Goal: Information Seeking & Learning: Learn about a topic

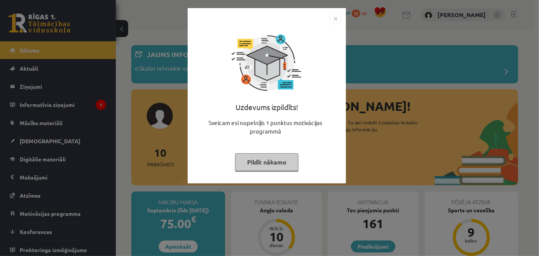
drag, startPoint x: 342, startPoint y: 15, endPoint x: 338, endPoint y: 15, distance: 4.2
click at [338, 15] on div "Uzdevums izpildīts! Sveicam esi nopelnījis 1 punktus motivācijas programmā Pild…" at bounding box center [267, 95] width 158 height 175
click at [337, 14] on img "Close" at bounding box center [336, 19] width 12 height 12
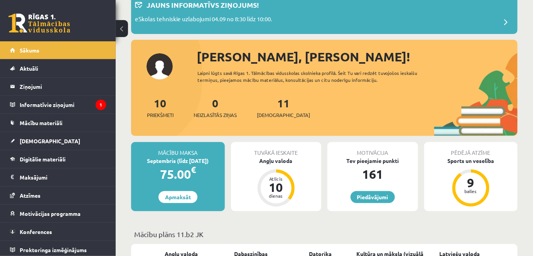
scroll to position [105, 0]
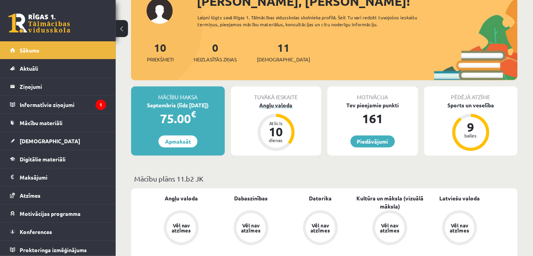
click at [281, 134] on div "10" at bounding box center [276, 131] width 23 height 12
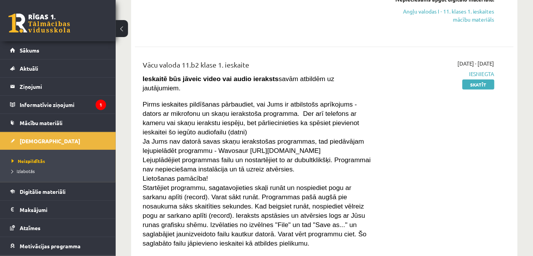
scroll to position [175, 0]
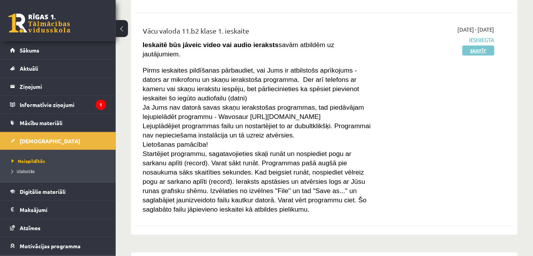
click at [482, 53] on link "Skatīt" at bounding box center [479, 51] width 32 height 10
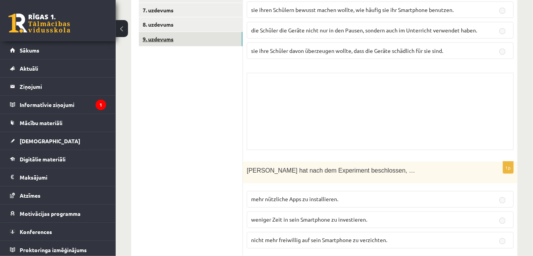
click at [179, 44] on link "9. uzdevums" at bounding box center [191, 39] width 104 height 14
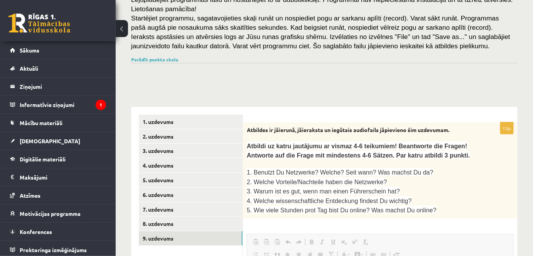
scroll to position [90, 0]
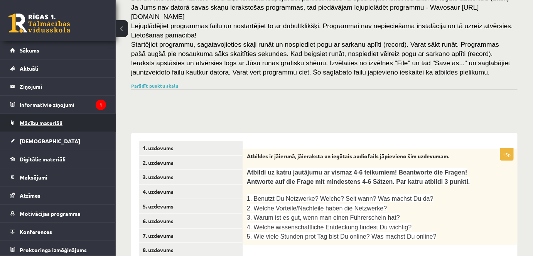
click at [52, 119] on span "Mācību materiāli" at bounding box center [41, 122] width 43 height 7
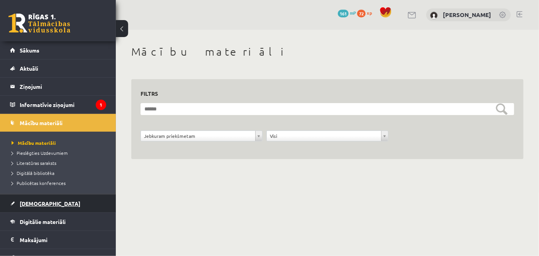
click at [43, 205] on link "[DEMOGRAPHIC_DATA]" at bounding box center [58, 203] width 96 height 18
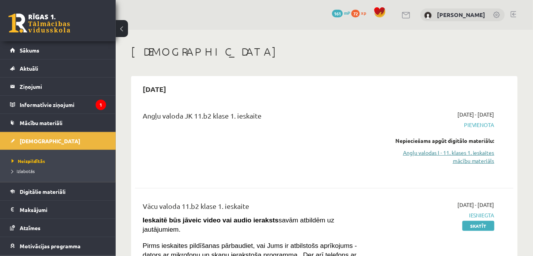
click at [489, 152] on link "Angļu valodas I - 11. klases 1. ieskaites mācību materiāls" at bounding box center [440, 157] width 110 height 16
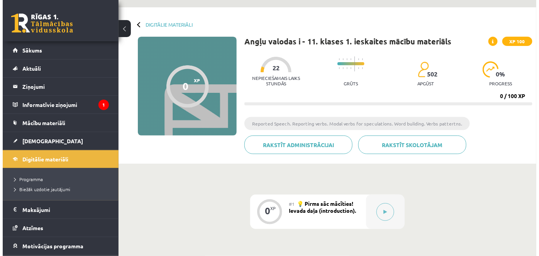
scroll to position [35, 0]
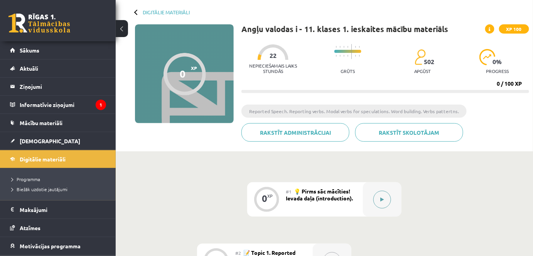
click at [377, 195] on button at bounding box center [383, 200] width 18 height 18
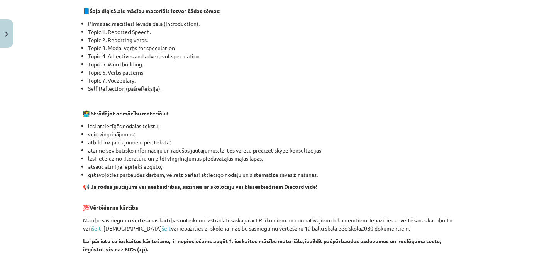
scroll to position [351, 0]
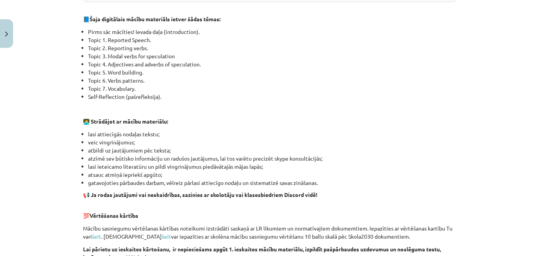
click at [206, 60] on li "Topic 4. Adjectives and adverbs of speculation." at bounding box center [272, 64] width 368 height 8
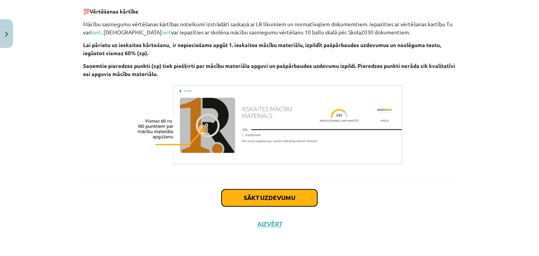
click at [247, 198] on button "Sākt uzdevumu" at bounding box center [270, 197] width 96 height 17
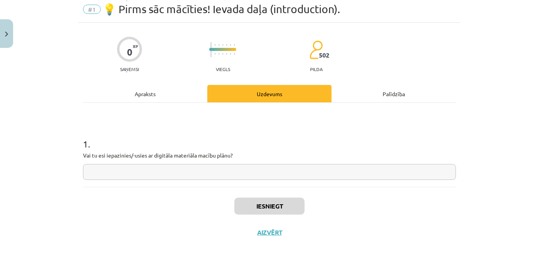
scroll to position [37, 0]
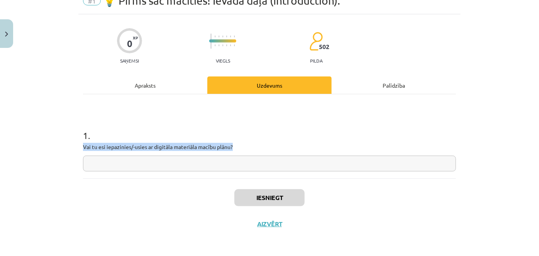
drag, startPoint x: 81, startPoint y: 147, endPoint x: 250, endPoint y: 145, distance: 169.4
click at [250, 145] on p "Vai tu esi iepazinies/-usies ar digitāla materiāla macību plānu?" at bounding box center [269, 147] width 373 height 8
copy p "Vai tu esi iepazinies/-usies ar digitāla materiāla macību plānu?"
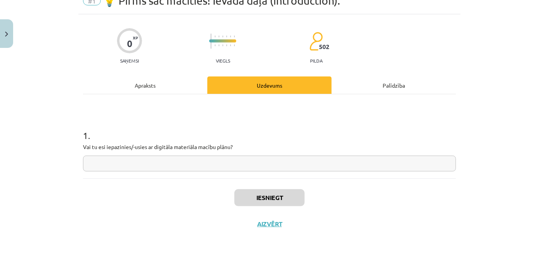
drag, startPoint x: 233, startPoint y: 151, endPoint x: 230, endPoint y: 162, distance: 11.7
click at [232, 151] on div "1 . Vai tu esi iepazinies/-usies ar digitāla materiāla macību plānu?" at bounding box center [269, 144] width 373 height 55
click at [224, 167] on input "text" at bounding box center [269, 164] width 373 height 16
paste input "**********"
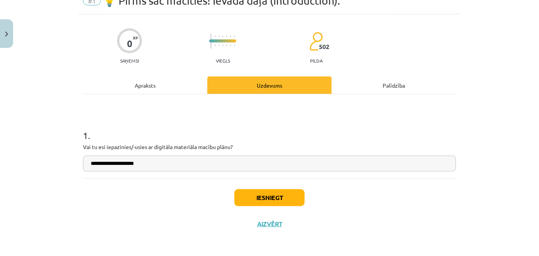
type input "**********"
click at [265, 188] on div "Iesniegt Aizvērt" at bounding box center [269, 205] width 373 height 54
click at [262, 194] on button "Iesniegt" at bounding box center [269, 197] width 70 height 17
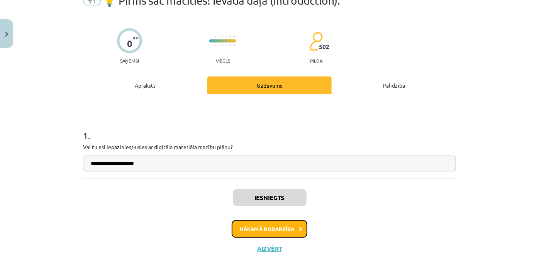
click at [293, 225] on button "Nākamā nodarbība" at bounding box center [270, 229] width 76 height 18
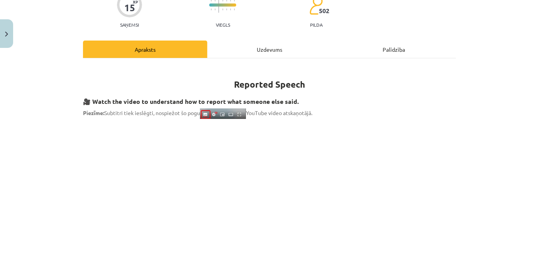
scroll to position [90, 0]
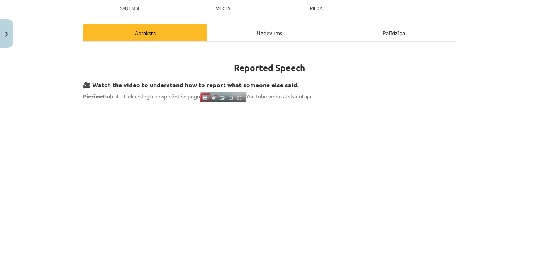
click at [473, 126] on div "Mācību tēma: Angļu valodas i - 11. klases 1. ieskaites mācību materiāls #2 📝 To…" at bounding box center [269, 128] width 539 height 256
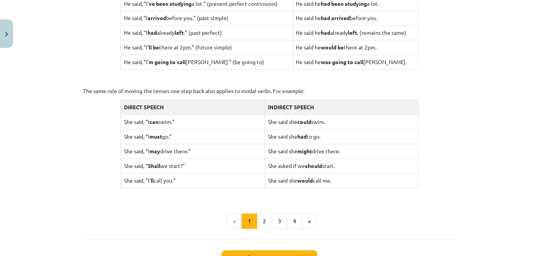
scroll to position [785, 0]
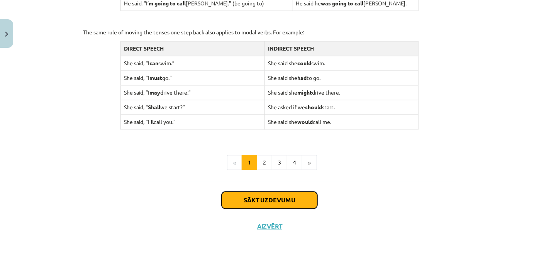
click at [270, 197] on button "Sākt uzdevumu" at bounding box center [270, 199] width 96 height 17
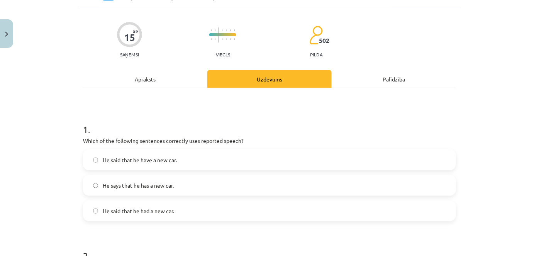
scroll to position [54, 0]
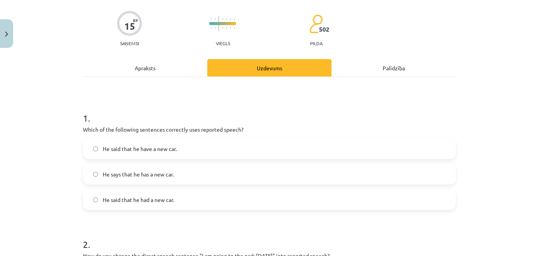
click at [284, 196] on label "He said that he had a new car." at bounding box center [269, 199] width 371 height 19
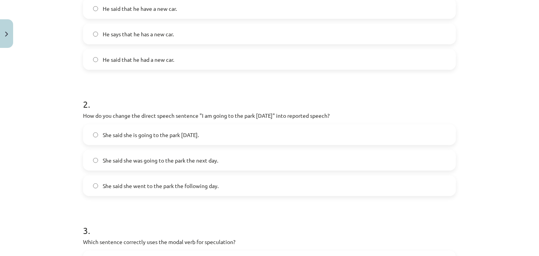
click at [198, 161] on span "She said she was going to the park the next day." at bounding box center [160, 160] width 115 height 8
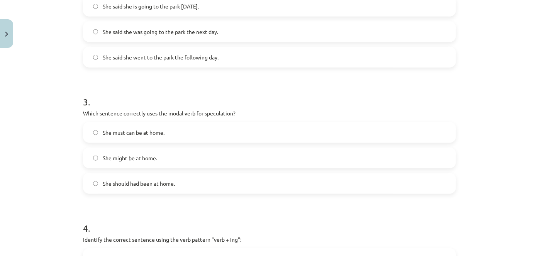
scroll to position [335, 0]
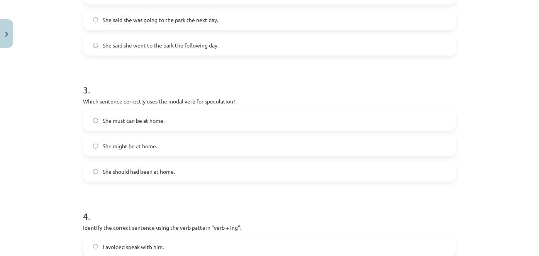
click at [172, 146] on label "She might be at home." at bounding box center [269, 145] width 371 height 19
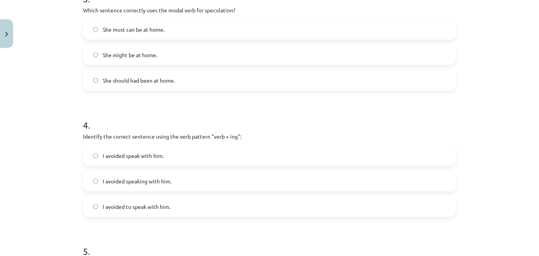
scroll to position [440, 0]
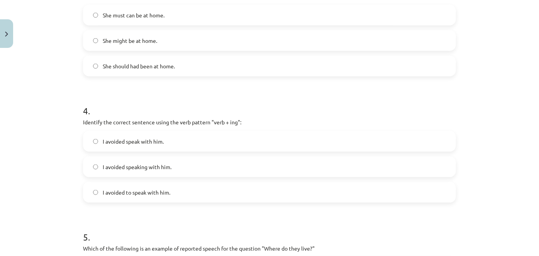
click at [178, 162] on label "I avoided speaking with him." at bounding box center [269, 166] width 371 height 19
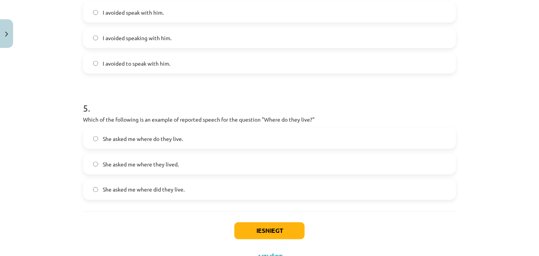
scroll to position [580, 0]
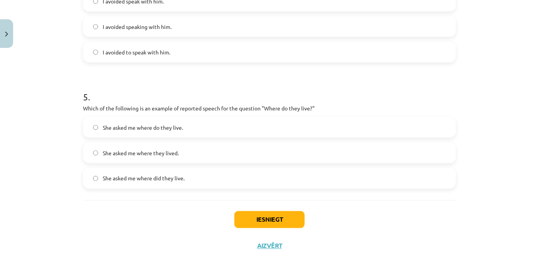
click at [184, 125] on label "She asked me where do they live." at bounding box center [269, 127] width 371 height 19
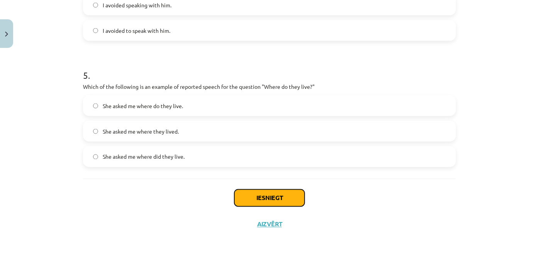
click at [272, 196] on button "Iesniegt" at bounding box center [269, 197] width 70 height 17
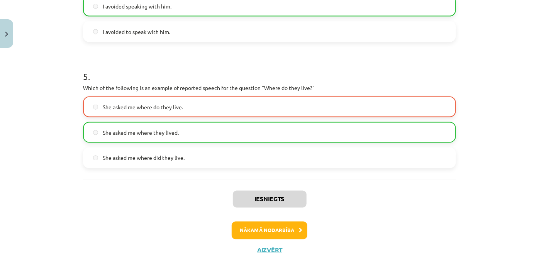
scroll to position [627, 0]
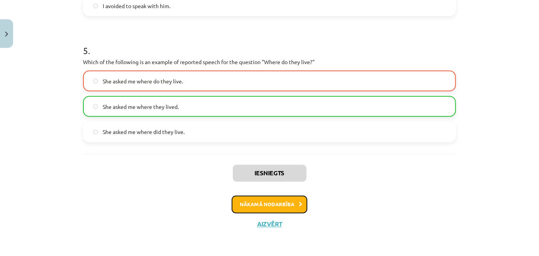
click at [272, 201] on button "Nākamā nodarbība" at bounding box center [270, 205] width 76 height 18
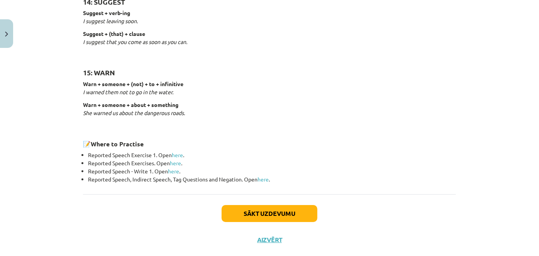
scroll to position [1233, 0]
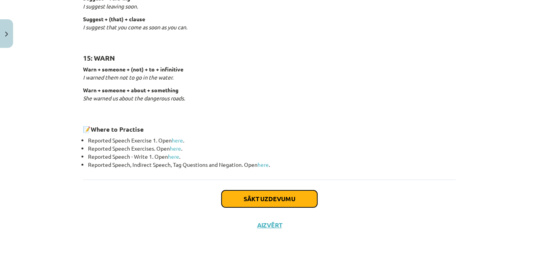
click at [296, 203] on button "Sākt uzdevumu" at bounding box center [270, 198] width 96 height 17
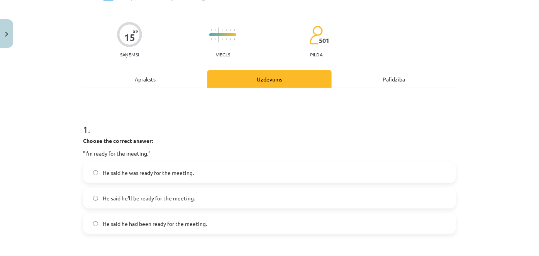
scroll to position [54, 0]
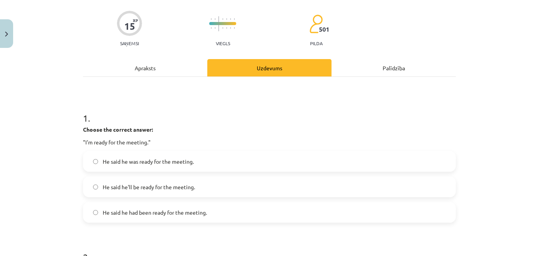
click at [142, 69] on div "Apraksts" at bounding box center [145, 67] width 124 height 17
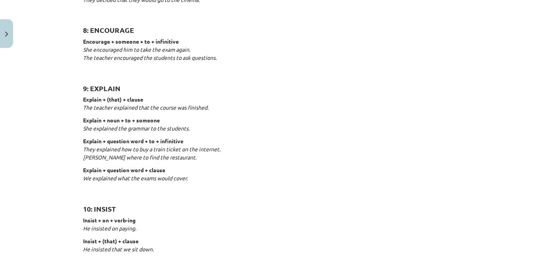
scroll to position [728, 0]
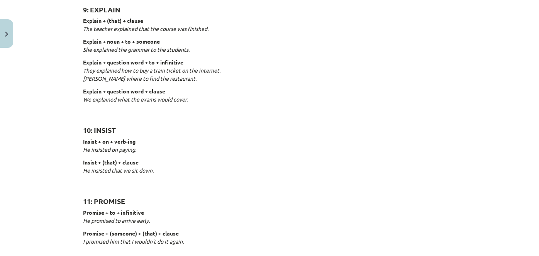
drag, startPoint x: 168, startPoint y: 73, endPoint x: 192, endPoint y: 92, distance: 31.0
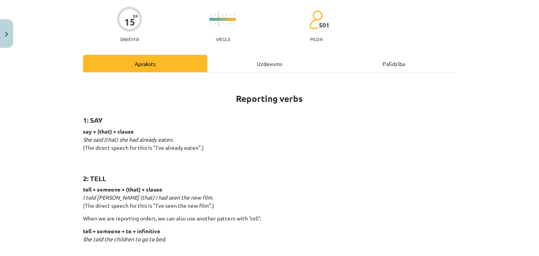
scroll to position [0, 0]
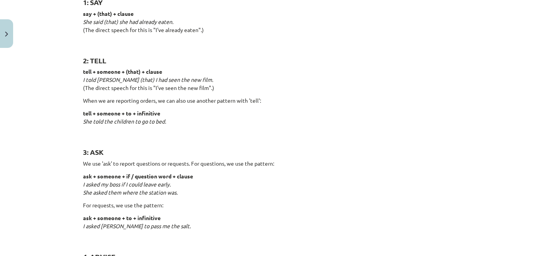
drag, startPoint x: 170, startPoint y: 48, endPoint x: 126, endPoint y: 88, distance: 58.7
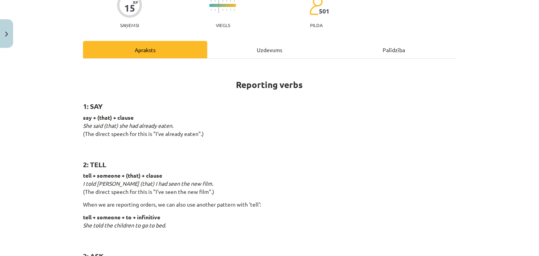
scroll to position [71, 0]
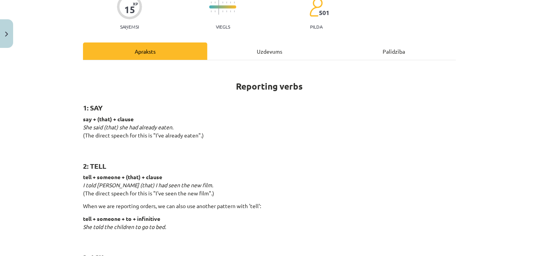
click at [268, 50] on div "Uzdevums" at bounding box center [269, 50] width 124 height 17
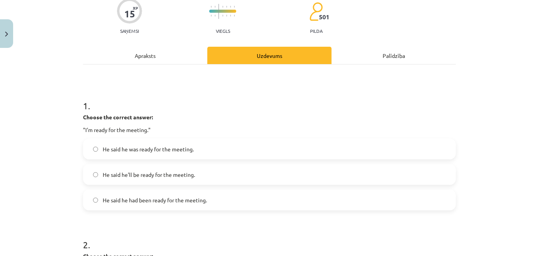
scroll to position [124, 0]
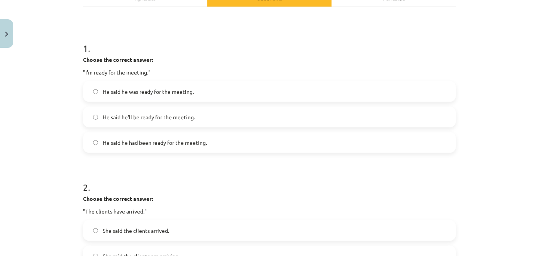
click at [160, 83] on label "He said he was ready for the meeting." at bounding box center [269, 91] width 371 height 19
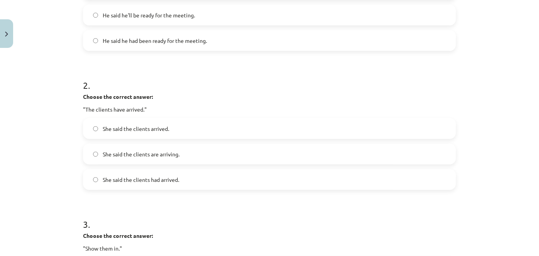
scroll to position [230, 0]
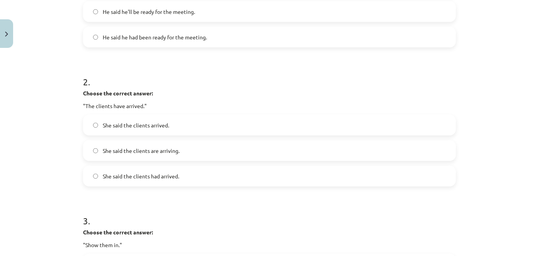
click at [164, 182] on label "She said the clients had arrived." at bounding box center [269, 175] width 371 height 19
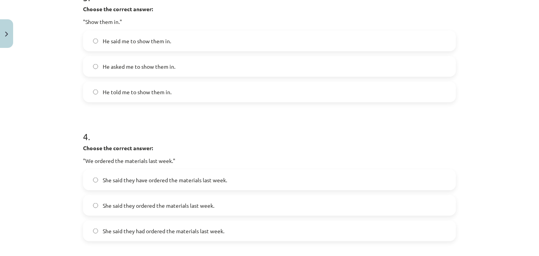
scroll to position [405, 0]
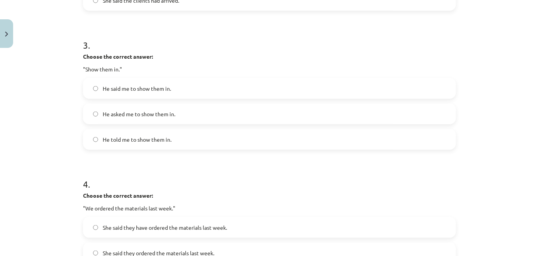
click at [150, 118] on label "He asked me to show them in." at bounding box center [269, 113] width 371 height 19
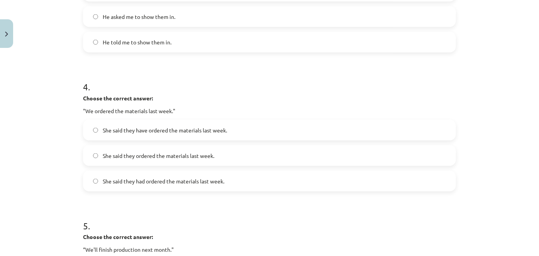
scroll to position [545, 0]
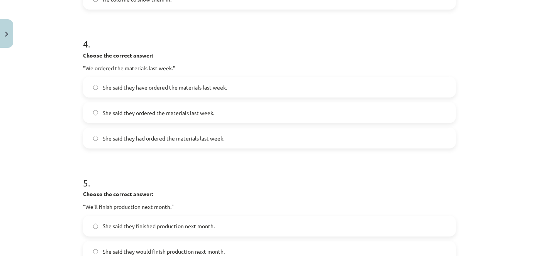
click at [147, 139] on span "She said they had ordered the materials last week." at bounding box center [164, 138] width 122 height 8
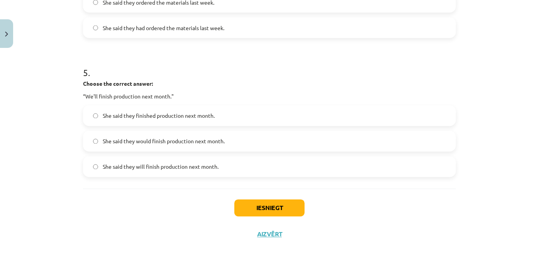
scroll to position [666, 0]
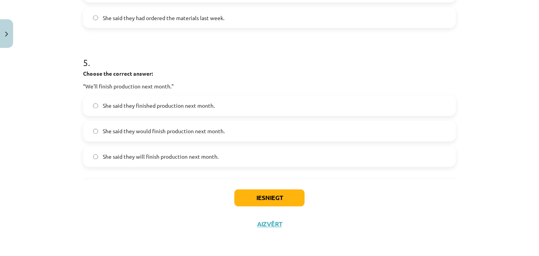
click at [154, 125] on label "She said they would finish production next month." at bounding box center [269, 131] width 371 height 19
click at [263, 189] on button "Iesniegt" at bounding box center [269, 197] width 70 height 17
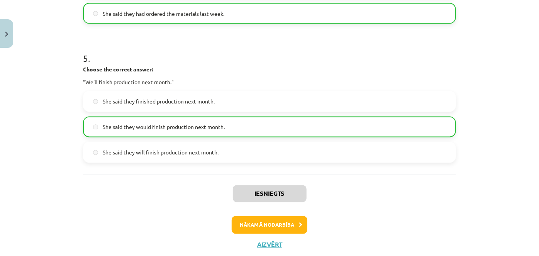
scroll to position [690, 0]
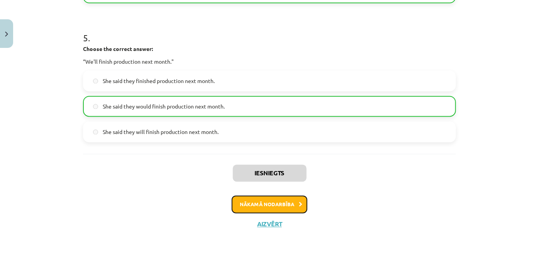
click at [273, 200] on button "Nākamā nodarbība" at bounding box center [270, 205] width 76 height 18
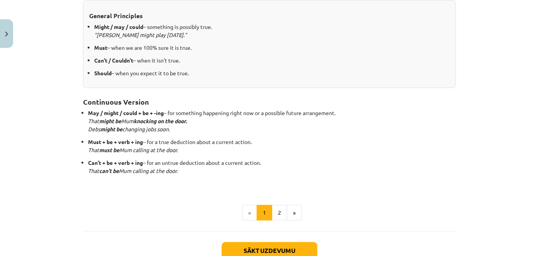
scroll to position [210, 0]
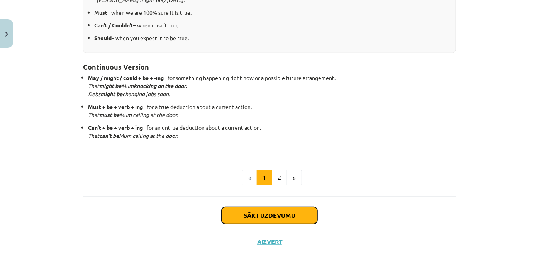
click at [271, 209] on button "Sākt uzdevumu" at bounding box center [270, 215] width 96 height 17
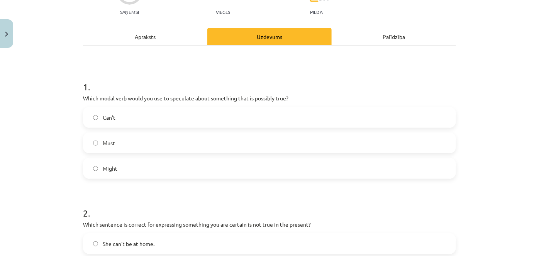
scroll to position [90, 0]
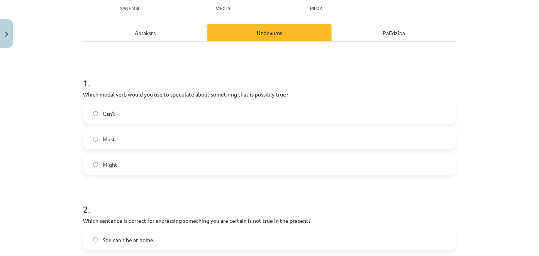
click at [130, 142] on label "Must" at bounding box center [269, 138] width 371 height 19
click at [144, 168] on label "Might" at bounding box center [269, 164] width 371 height 19
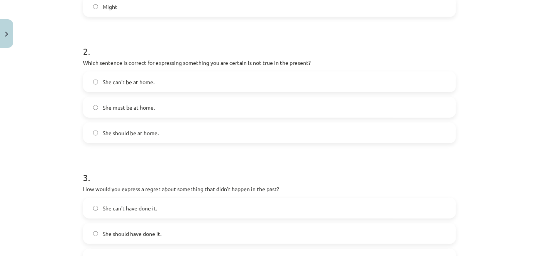
scroll to position [265, 0]
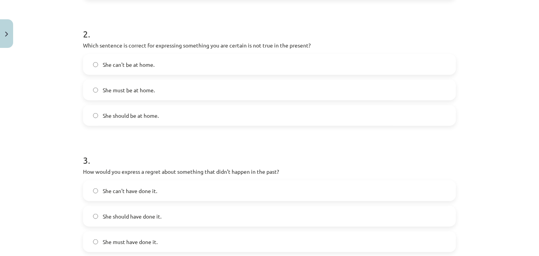
click at [145, 68] on span "She can't be at home." at bounding box center [129, 65] width 52 height 8
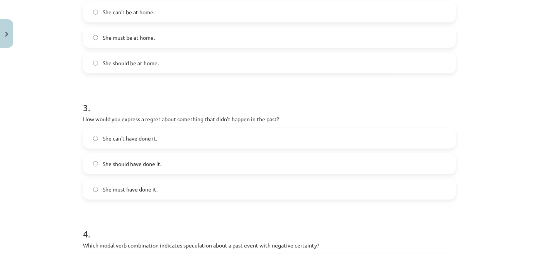
scroll to position [335, 0]
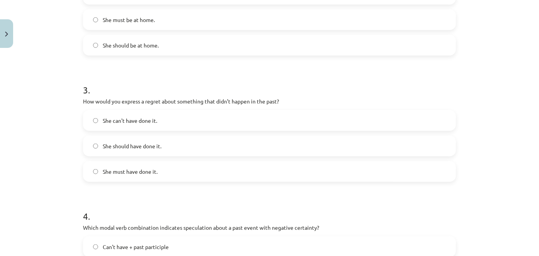
click at [137, 144] on span "She should have done it." at bounding box center [132, 146] width 59 height 8
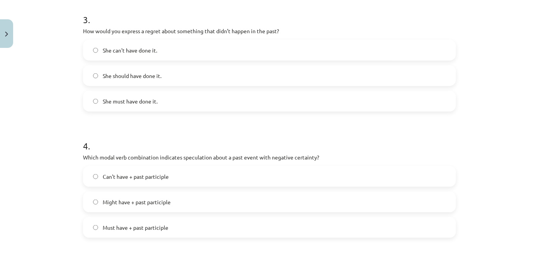
scroll to position [510, 0]
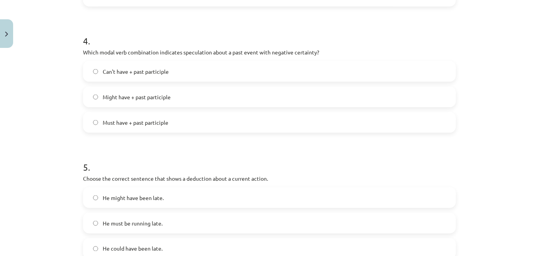
click at [128, 127] on label "Must have + past participle" at bounding box center [269, 122] width 371 height 19
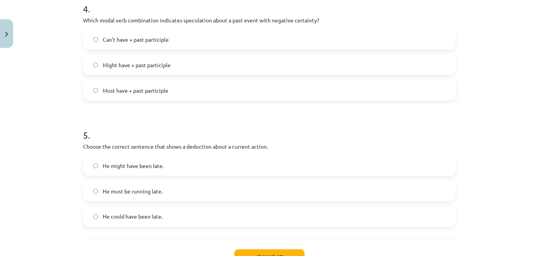
scroll to position [602, 0]
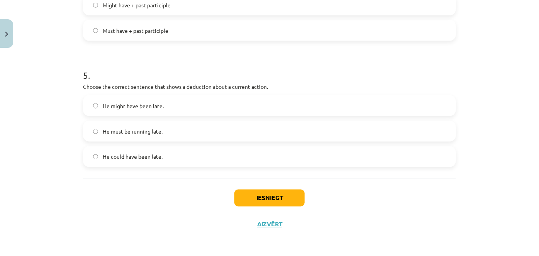
click at [121, 135] on label "He must be running late." at bounding box center [269, 131] width 371 height 19
click at [264, 200] on button "Iesniegt" at bounding box center [269, 197] width 70 height 17
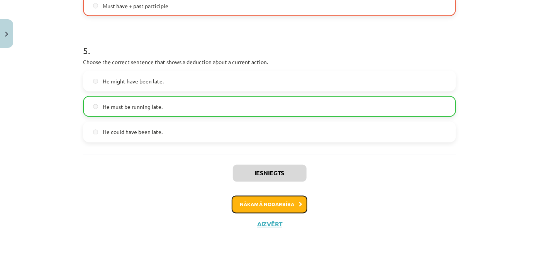
click at [286, 197] on button "Nākamā nodarbība" at bounding box center [270, 205] width 76 height 18
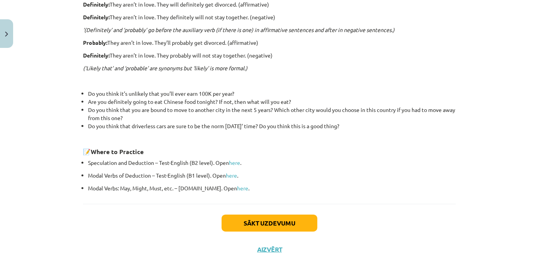
scroll to position [276, 0]
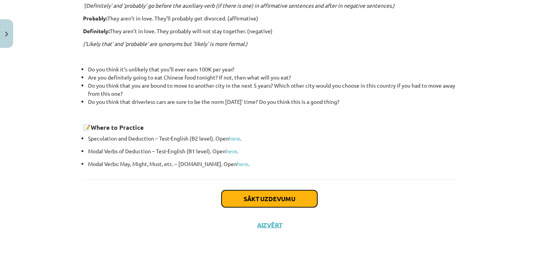
click at [250, 196] on button "Sākt uzdevumu" at bounding box center [270, 198] width 96 height 17
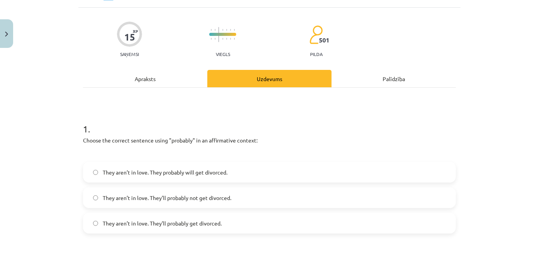
scroll to position [54, 0]
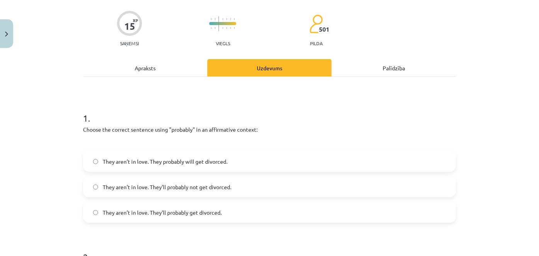
drag, startPoint x: 511, startPoint y: 59, endPoint x: 489, endPoint y: 7, distance: 55.8
click at [505, 43] on div "Mācību tēma: Angļu valodas i - 11. klases 1. ieskaites mācību materiāls #5 📝 To…" at bounding box center [269, 128] width 539 height 256
drag, startPoint x: 477, startPoint y: 33, endPoint x: 480, endPoint y: 6, distance: 27.3
click at [480, 12] on div "Mācību tēma: Angļu valodas i - 11. klases 1. ieskaites mācību materiāls #5 📝 To…" at bounding box center [269, 128] width 539 height 256
click at [436, 113] on h1 "1 ." at bounding box center [269, 111] width 373 height 24
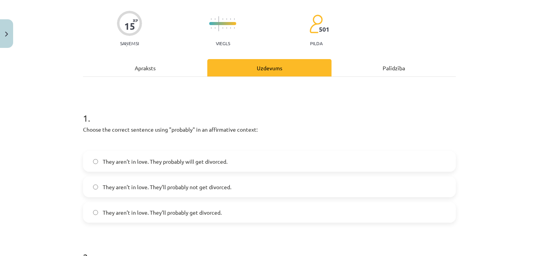
click at [224, 212] on label "They aren’t in love. They’ll probably get divorced." at bounding box center [269, 212] width 371 height 19
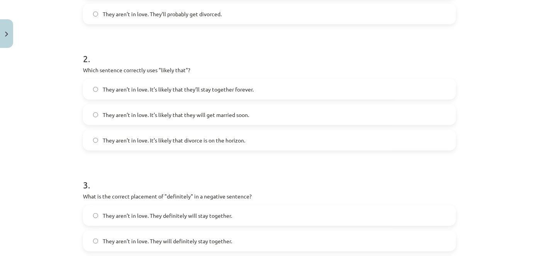
scroll to position [265, 0]
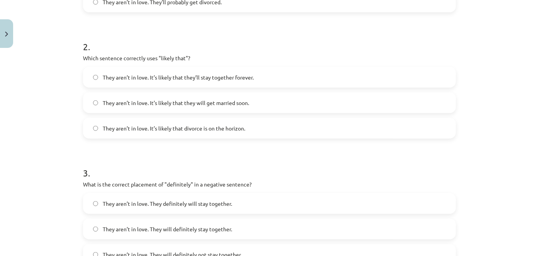
click at [218, 125] on span "They aren’t in love. It’s likely that divorce is on the horizon." at bounding box center [174, 128] width 142 height 8
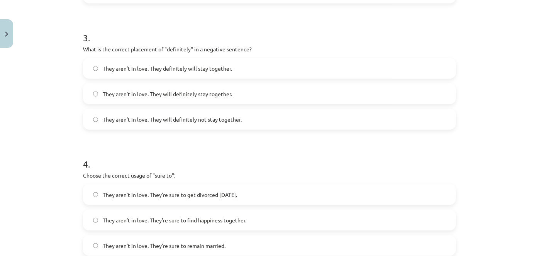
scroll to position [405, 0]
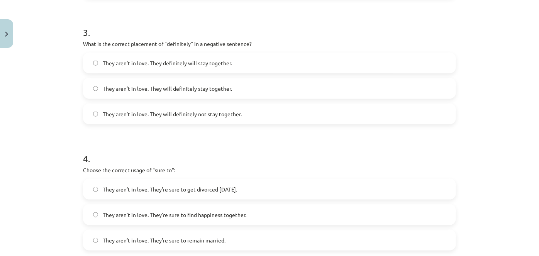
click at [227, 122] on label "They aren’t in love. They will definitely not stay together." at bounding box center [269, 113] width 371 height 19
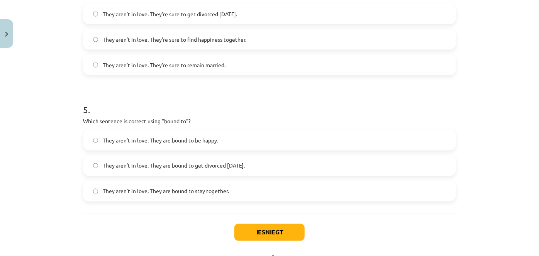
scroll to position [545, 0]
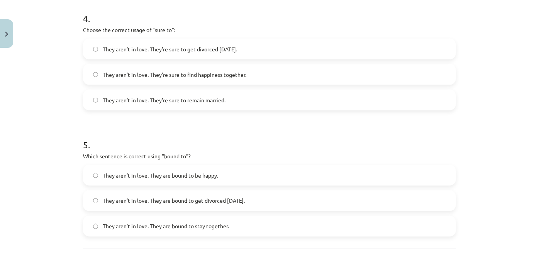
click at [230, 56] on label "They aren’t in love. They’re sure to get divorced within six months." at bounding box center [269, 48] width 371 height 19
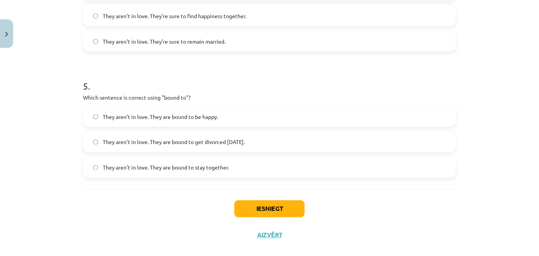
scroll to position [615, 0]
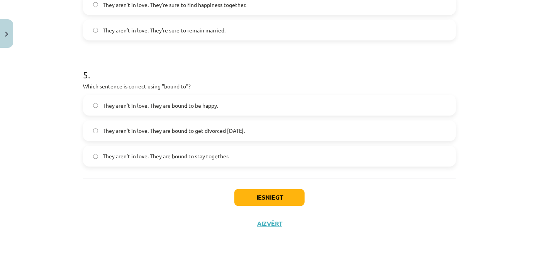
drag, startPoint x: 237, startPoint y: 134, endPoint x: 231, endPoint y: 111, distance: 23.7
click at [237, 134] on span "They aren’t in love. They are bound to get divorced within six months." at bounding box center [174, 131] width 142 height 8
drag, startPoint x: 161, startPoint y: 85, endPoint x: 183, endPoint y: 86, distance: 21.2
click at [183, 86] on p "Which sentence is correct using "bound to"?" at bounding box center [269, 86] width 373 height 8
copy p "bound to"
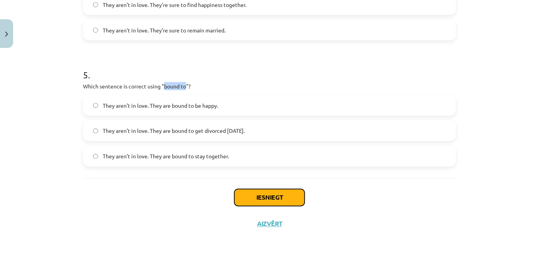
click at [260, 194] on button "Iesniegt" at bounding box center [269, 197] width 70 height 17
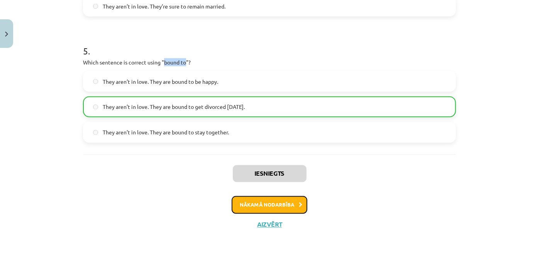
click at [282, 201] on button "Nākamā nodarbība" at bounding box center [270, 205] width 76 height 18
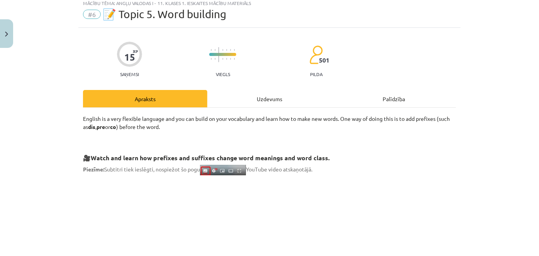
scroll to position [19, 0]
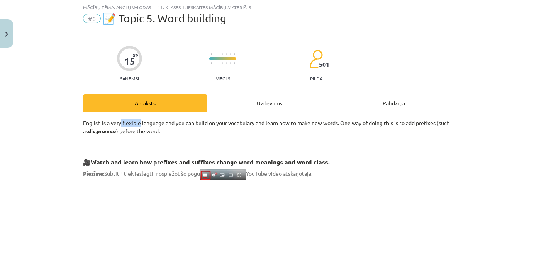
drag, startPoint x: 119, startPoint y: 121, endPoint x: 139, endPoint y: 125, distance: 20.2
click at [139, 125] on p "English is a very flexible language and you can build on your vocabulary and le…" at bounding box center [269, 127] width 373 height 16
copy p "flexible"
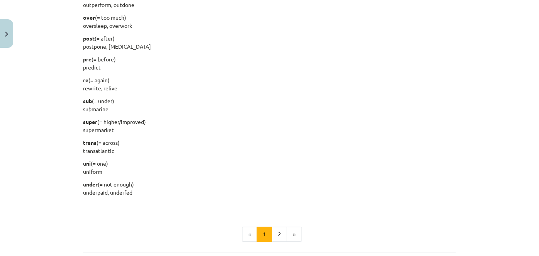
scroll to position [1003, 0]
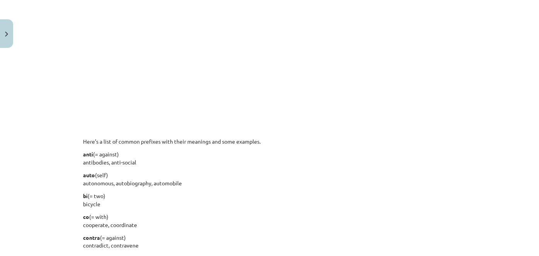
drag, startPoint x: 148, startPoint y: 137, endPoint x: 122, endPoint y: 120, distance: 31.6
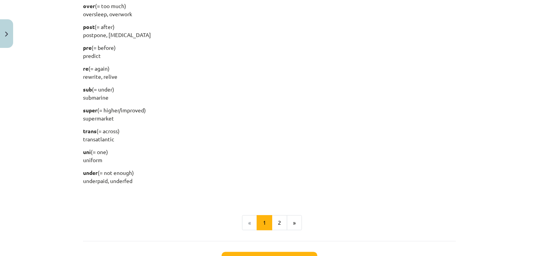
scroll to position [1003, 0]
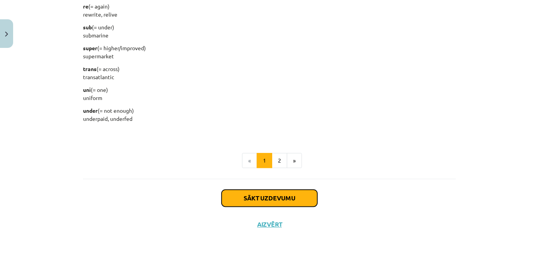
click at [276, 197] on button "Sākt uzdevumu" at bounding box center [270, 197] width 96 height 17
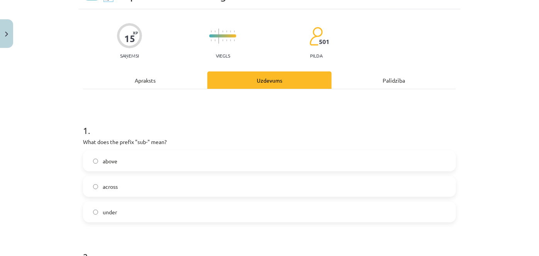
scroll to position [54, 0]
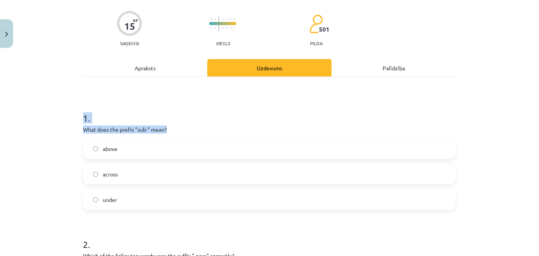
drag, startPoint x: 145, startPoint y: 125, endPoint x: 83, endPoint y: 122, distance: 61.8
click at [71, 118] on div "Mācību tēma: Angļu valodas i - 11. klases 1. ieskaites mācību materiāls #6 📝 To…" at bounding box center [269, 128] width 539 height 256
click at [91, 128] on p "What does the prefix "sub-" mean?" at bounding box center [269, 129] width 373 height 8
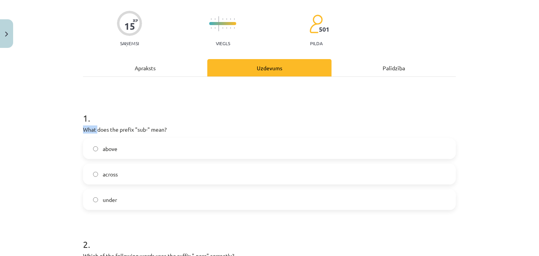
click at [91, 128] on p "What does the prefix "sub-" mean?" at bounding box center [269, 129] width 373 height 8
click at [142, 206] on label "under" at bounding box center [269, 199] width 371 height 19
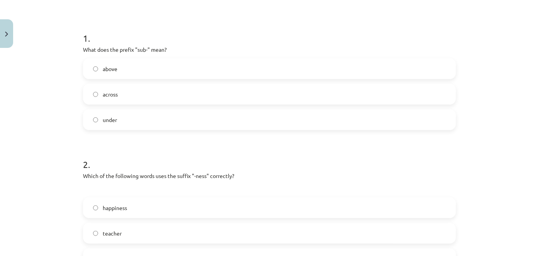
scroll to position [230, 0]
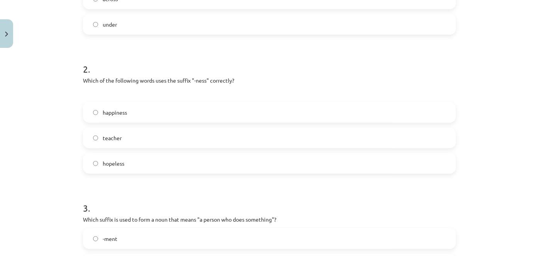
click at [180, 111] on label "happiness" at bounding box center [269, 112] width 371 height 19
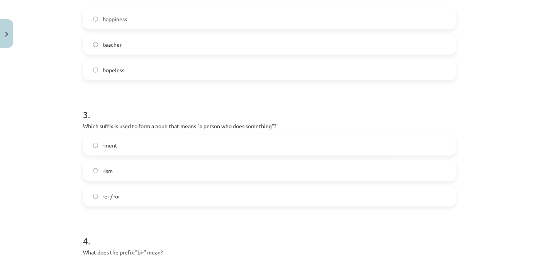
scroll to position [335, 0]
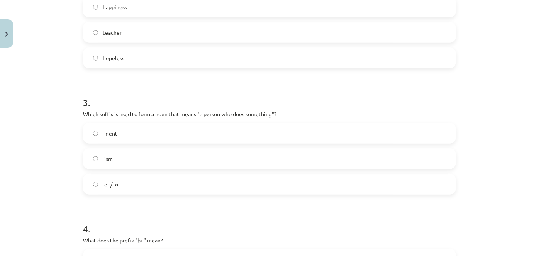
click at [167, 179] on label "-er / -or" at bounding box center [269, 183] width 371 height 19
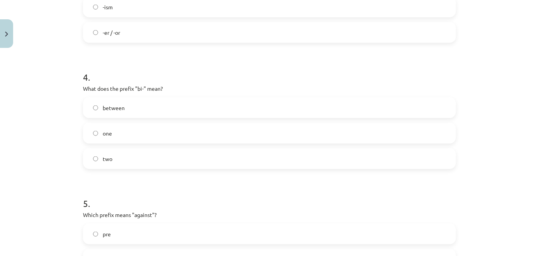
scroll to position [475, 0]
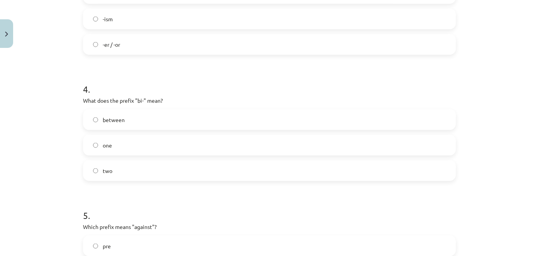
click at [129, 164] on label "two" at bounding box center [269, 170] width 371 height 19
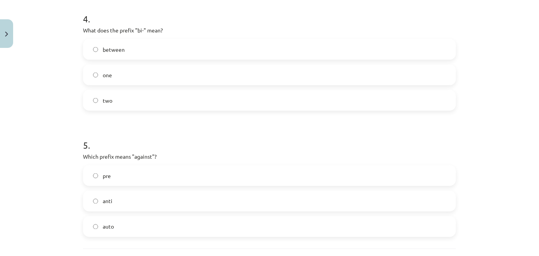
scroll to position [580, 0]
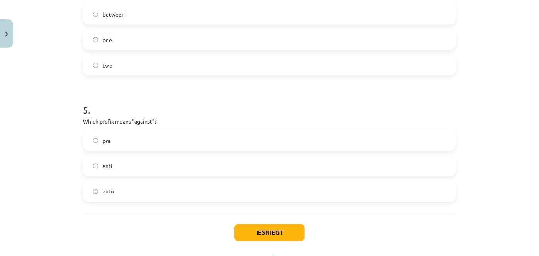
click at [130, 166] on label "anti" at bounding box center [269, 165] width 371 height 19
click at [275, 238] on button "Iesniegt" at bounding box center [269, 232] width 70 height 17
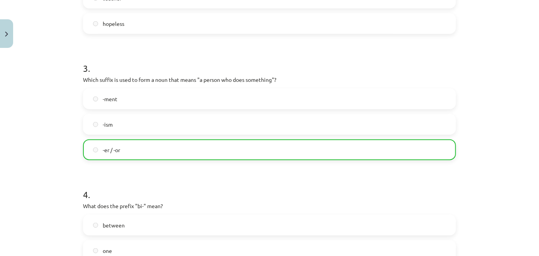
scroll to position [639, 0]
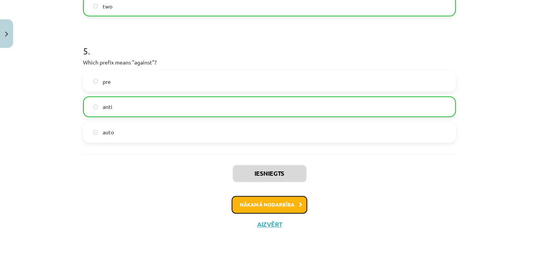
click at [271, 207] on button "Nākamā nodarbība" at bounding box center [270, 205] width 76 height 18
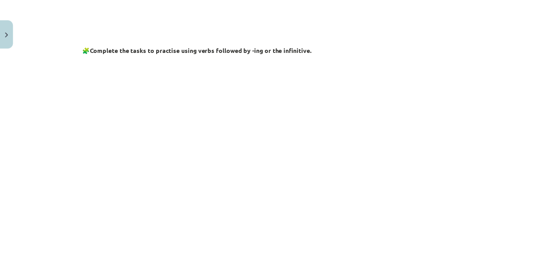
scroll to position [194, 0]
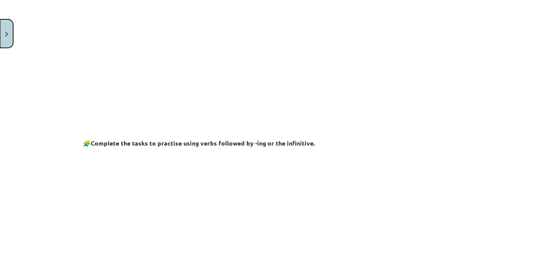
click at [7, 37] on button "Close" at bounding box center [6, 33] width 13 height 29
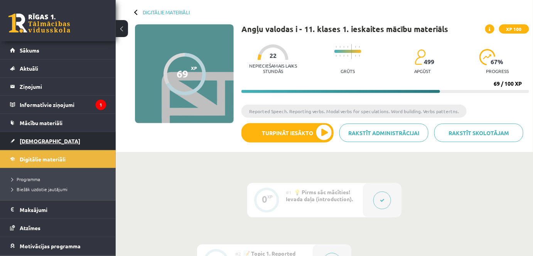
click at [37, 141] on span "[DEMOGRAPHIC_DATA]" at bounding box center [50, 140] width 61 height 7
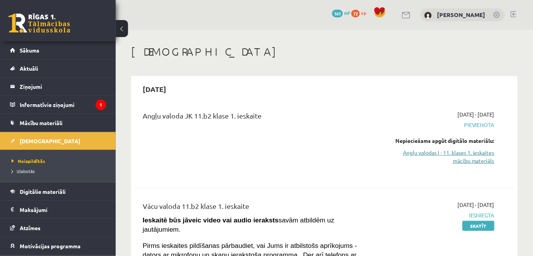
click at [468, 154] on link "Angļu valodas I - 11. klases 1. ieskaites mācību materiāls" at bounding box center [440, 157] width 110 height 16
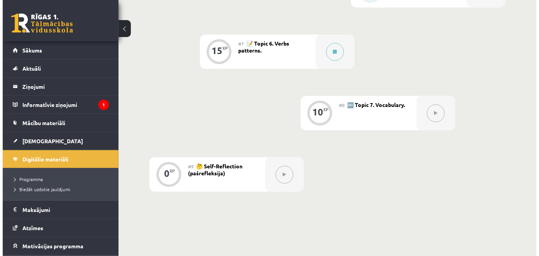
scroll to position [481, 0]
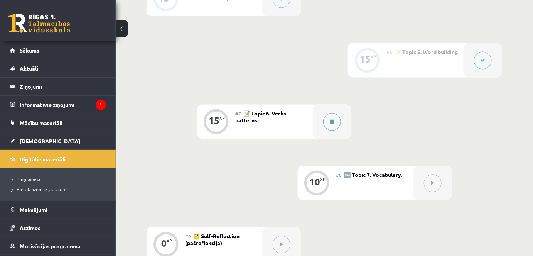
click at [323, 117] on div at bounding box center [332, 122] width 39 height 34
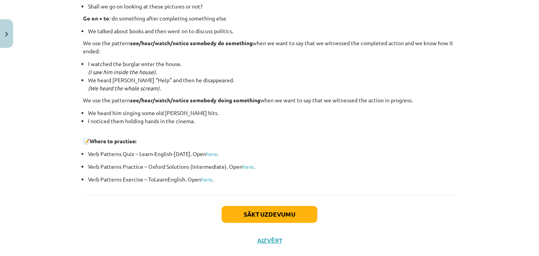
scroll to position [1061, 0]
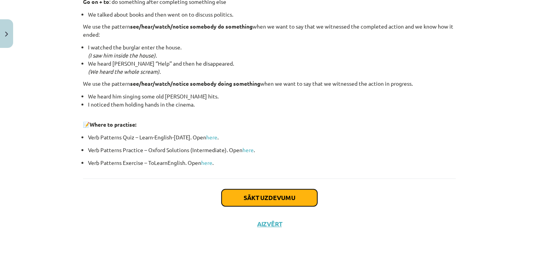
click at [282, 197] on button "Sākt uzdevumu" at bounding box center [270, 197] width 96 height 17
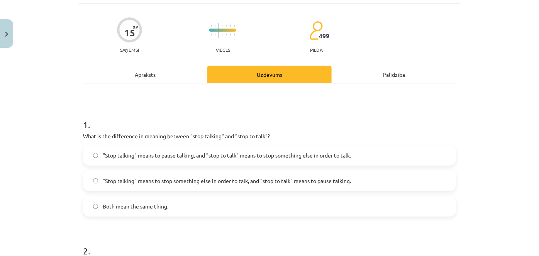
scroll to position [70, 0]
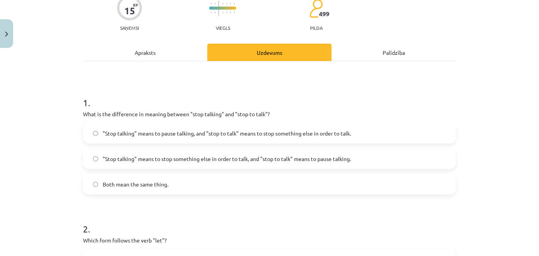
click at [370, 128] on label ""Stop talking" means to pause talking, and "stop to talk" means to stop somethi…" at bounding box center [269, 132] width 371 height 19
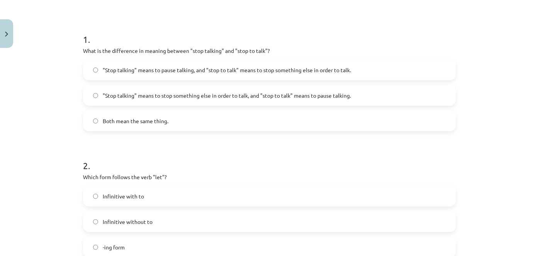
scroll to position [175, 0]
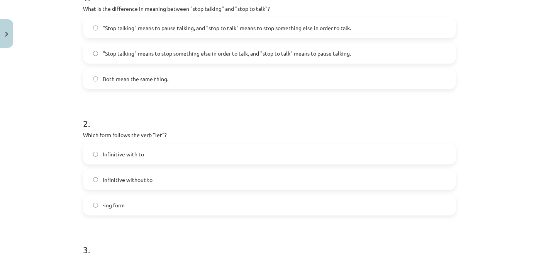
drag, startPoint x: 474, startPoint y: 27, endPoint x: 475, endPoint y: 23, distance: 4.3
click at [475, 23] on div "Mācību tēma: Angļu valodas i - 11. klases 1. ieskaites mācību materiāls #7 📝 To…" at bounding box center [269, 128] width 539 height 256
click at [178, 153] on label "Infinitive with to" at bounding box center [269, 153] width 371 height 19
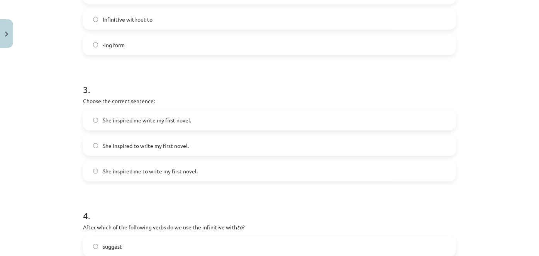
scroll to position [386, 0]
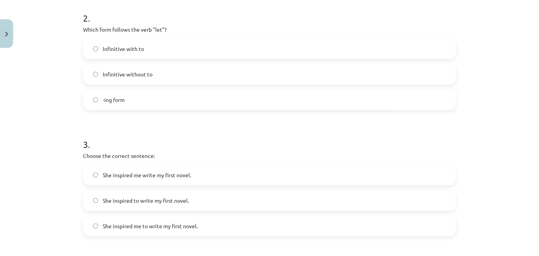
click at [135, 80] on label "Infinitive without to" at bounding box center [269, 73] width 371 height 19
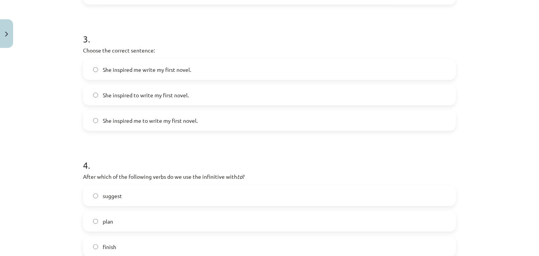
click at [172, 103] on label "She inspired to write my first novel." at bounding box center [269, 94] width 371 height 19
click at [152, 122] on span "She inspired me to write my first novel." at bounding box center [150, 121] width 95 height 8
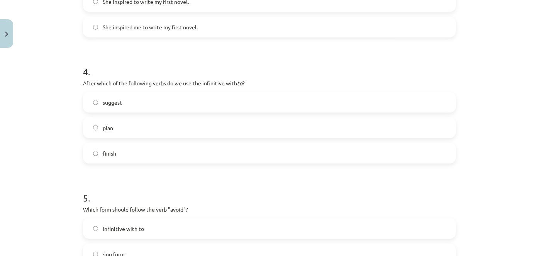
scroll to position [491, 0]
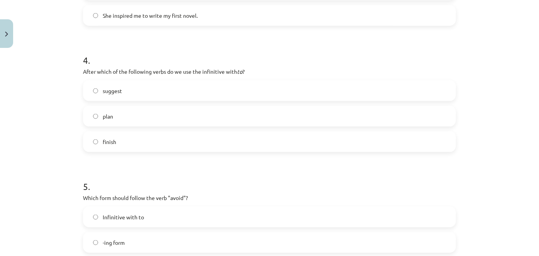
click at [189, 84] on label "suggest" at bounding box center [269, 90] width 371 height 19
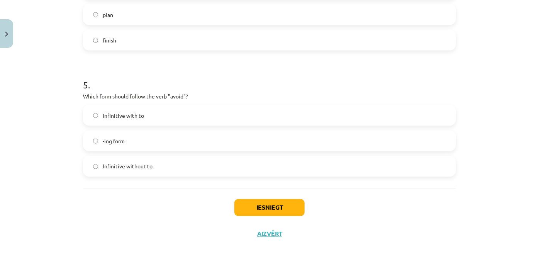
scroll to position [602, 0]
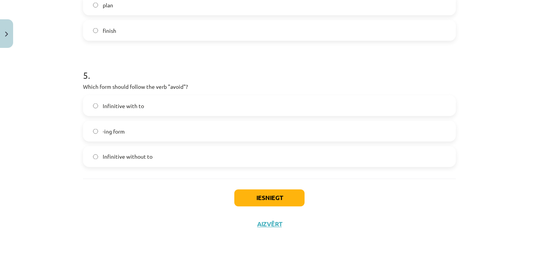
drag, startPoint x: 146, startPoint y: 133, endPoint x: 272, endPoint y: 200, distance: 142.9
click at [146, 133] on label "-ing form" at bounding box center [269, 131] width 371 height 19
click at [272, 194] on button "Iesniegt" at bounding box center [269, 197] width 70 height 17
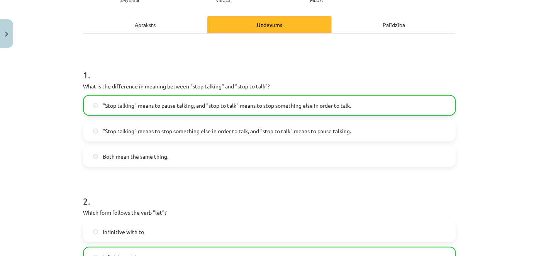
scroll to position [86, 0]
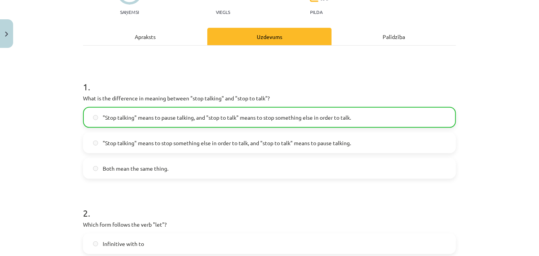
drag, startPoint x: 143, startPoint y: 189, endPoint x: 172, endPoint y: 191, distance: 29.0
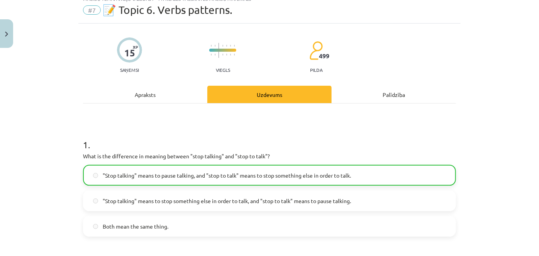
scroll to position [0, 0]
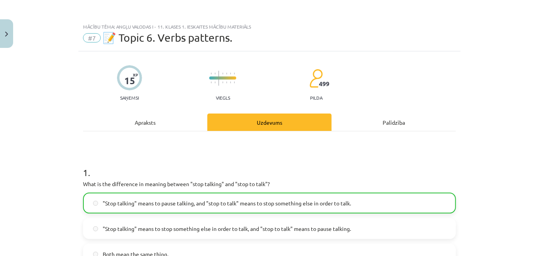
click at [155, 127] on div "Apraksts" at bounding box center [145, 121] width 124 height 17
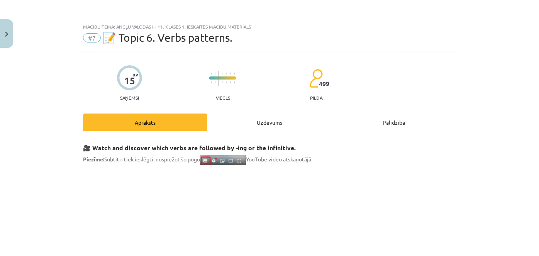
click at [256, 118] on div "Uzdevums" at bounding box center [269, 121] width 124 height 17
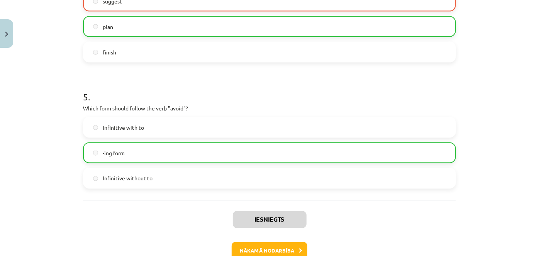
scroll to position [592, 0]
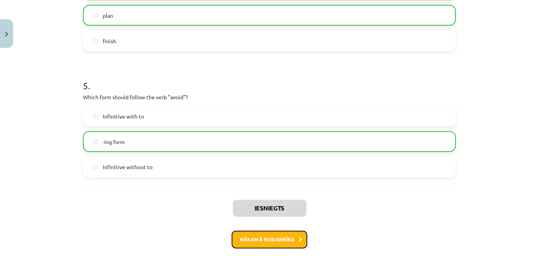
click at [285, 239] on button "Nākamā nodarbība" at bounding box center [270, 240] width 76 height 18
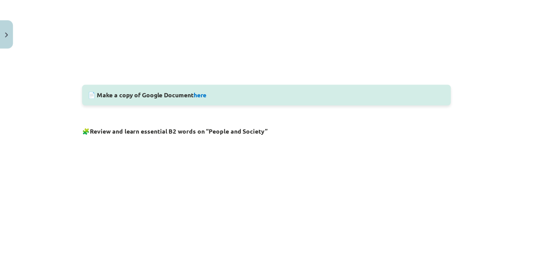
scroll to position [233, 0]
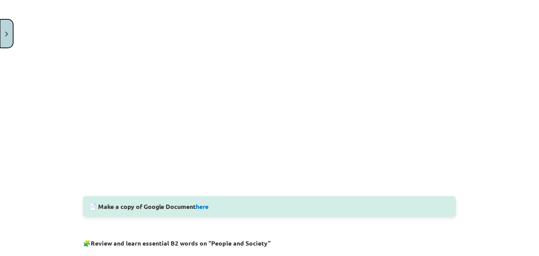
click at [6, 33] on img "Close" at bounding box center [6, 34] width 3 height 5
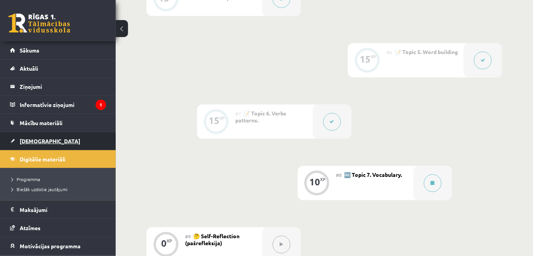
click at [35, 139] on span "[DEMOGRAPHIC_DATA]" at bounding box center [50, 140] width 61 height 7
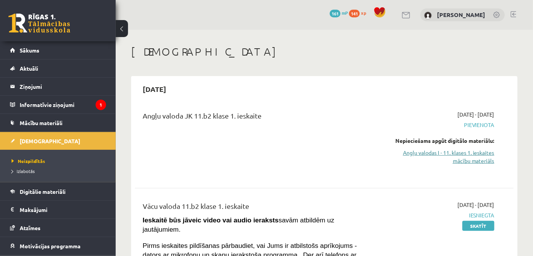
click at [450, 158] on link "Angļu valodas I - 11. klases 1. ieskaites mācību materiāls" at bounding box center [440, 157] width 110 height 16
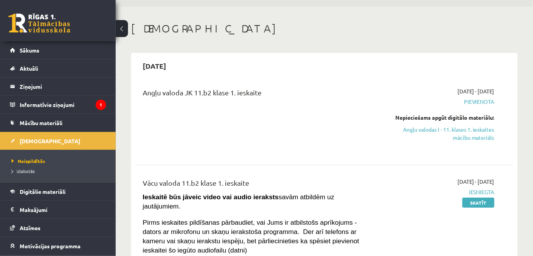
scroll to position [35, 0]
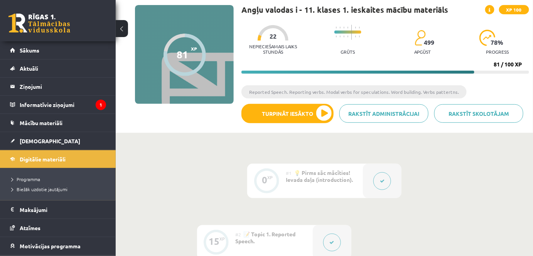
scroll to position [56, 0]
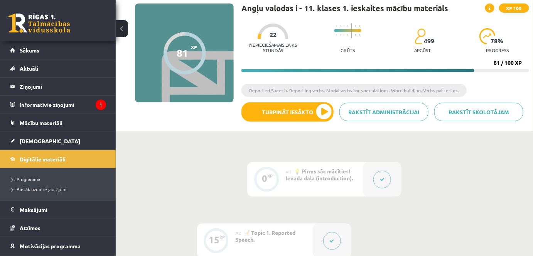
drag, startPoint x: 198, startPoint y: 57, endPoint x: 262, endPoint y: 55, distance: 63.7
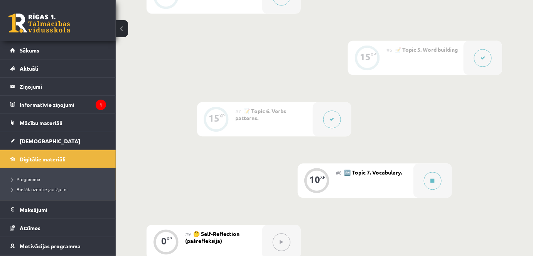
scroll to position [582, 0]
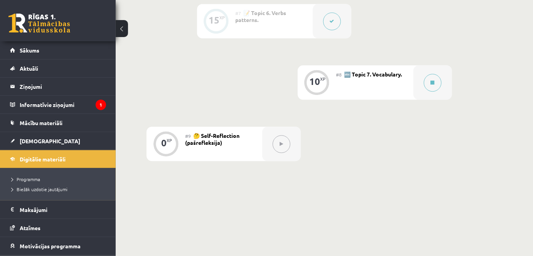
click at [123, 28] on button at bounding box center [122, 28] width 12 height 17
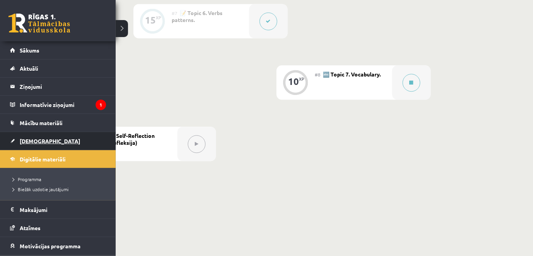
click at [37, 143] on span "[DEMOGRAPHIC_DATA]" at bounding box center [50, 140] width 61 height 7
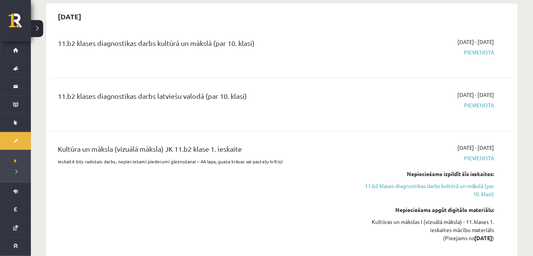
scroll to position [793, 0]
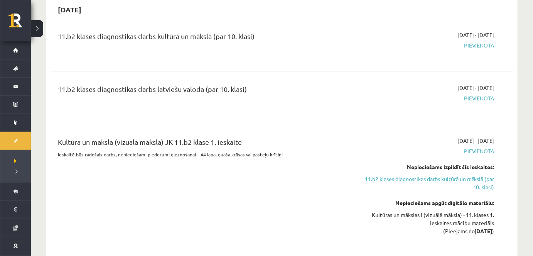
drag, startPoint x: 301, startPoint y: 139, endPoint x: 318, endPoint y: 145, distance: 17.3
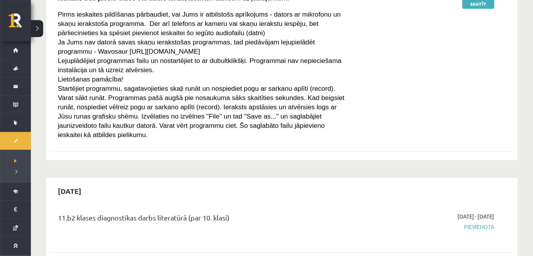
scroll to position [0, 0]
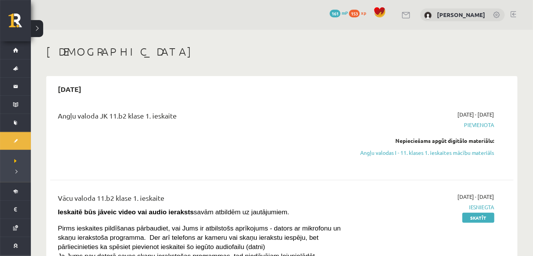
drag, startPoint x: 329, startPoint y: 130, endPoint x: 283, endPoint y: 80, distance: 68.6
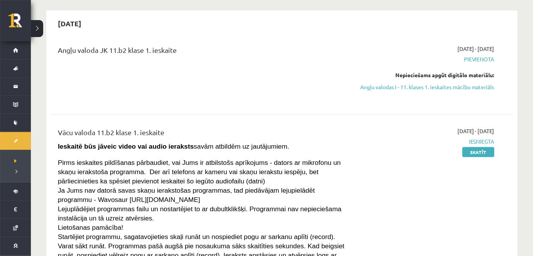
scroll to position [70, 0]
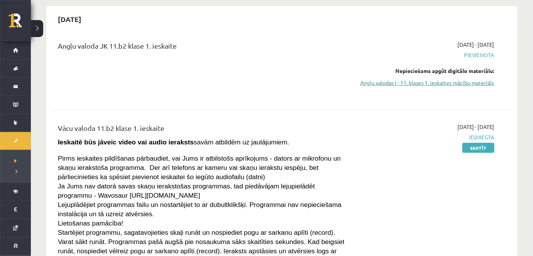
click at [430, 81] on link "Angļu valodas I - 11. klases 1. ieskaites mācību materiāls" at bounding box center [426, 83] width 138 height 8
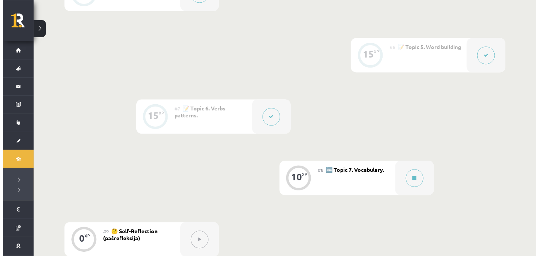
scroll to position [621, 0]
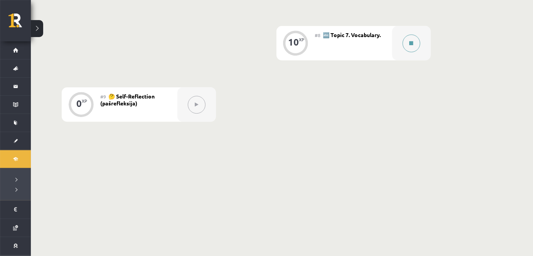
click at [409, 42] on button at bounding box center [412, 43] width 18 height 18
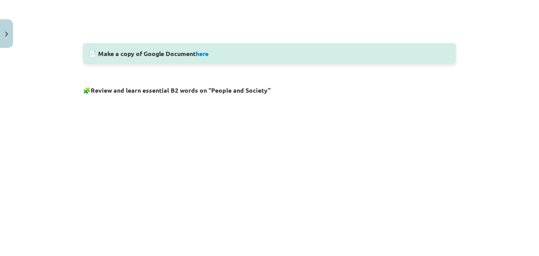
scroll to position [351, 0]
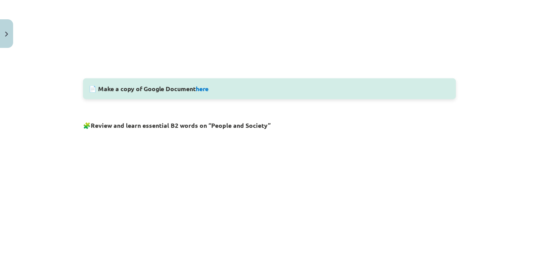
click at [494, 163] on div "Mācību tēma: Angļu valodas i - 11. klases 1. ieskaites mācību materiāls #8 🔤 To…" at bounding box center [269, 128] width 539 height 256
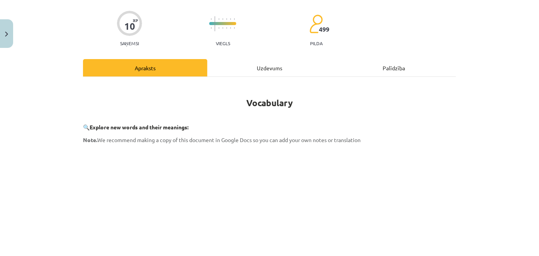
scroll to position [140, 0]
